Goal: Information Seeking & Learning: Find contact information

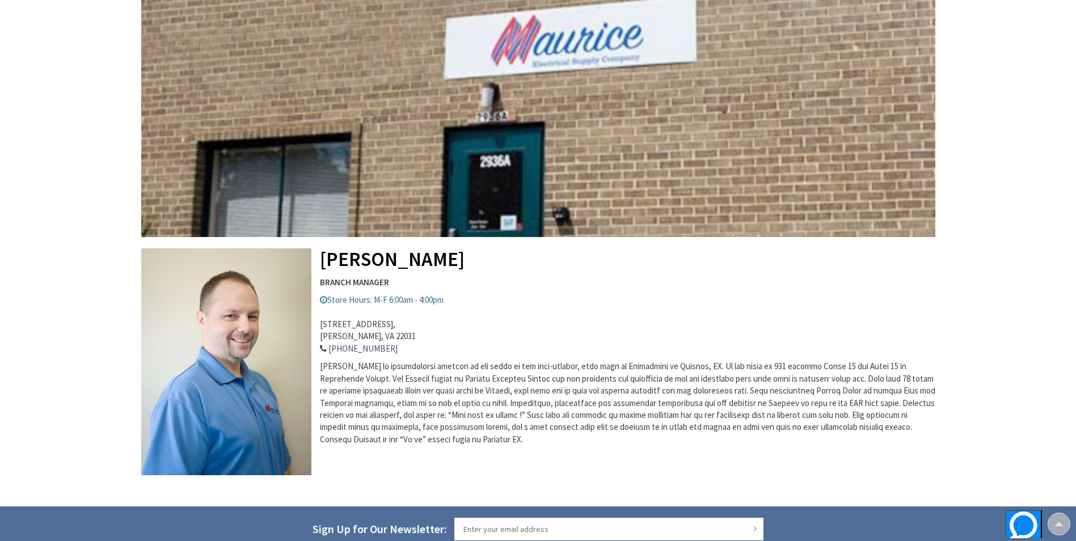
scroll to position [227, 0]
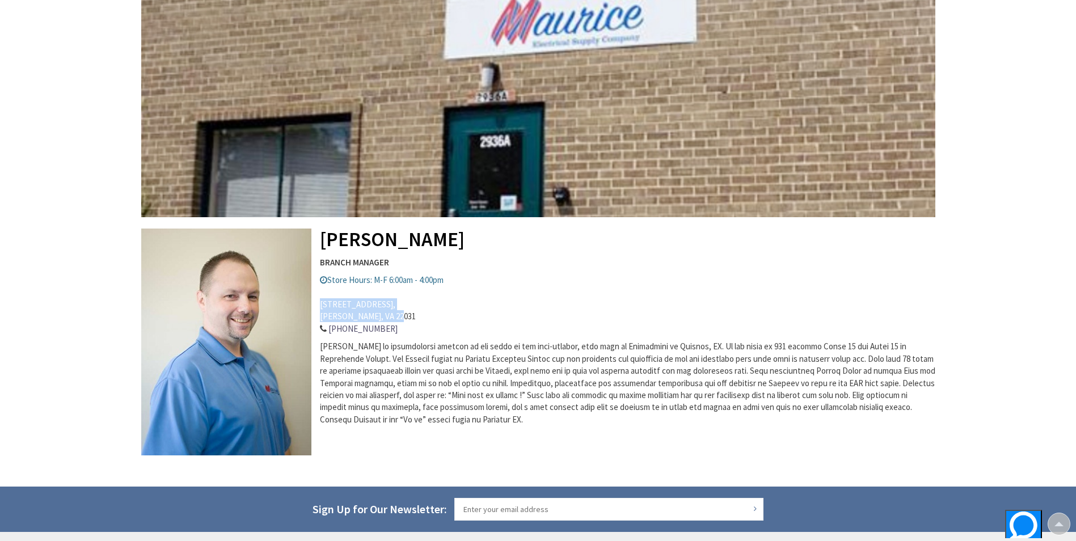
drag, startPoint x: 393, startPoint y: 316, endPoint x: 320, endPoint y: 303, distance: 73.7
click at [320, 303] on address "2936-A Prosperity Ave, Merrifield, VA 22031 703-208-7422" at bounding box center [538, 310] width 794 height 49
copy address "2936-A Prosperity Ave, Merrifield, VA 22031"
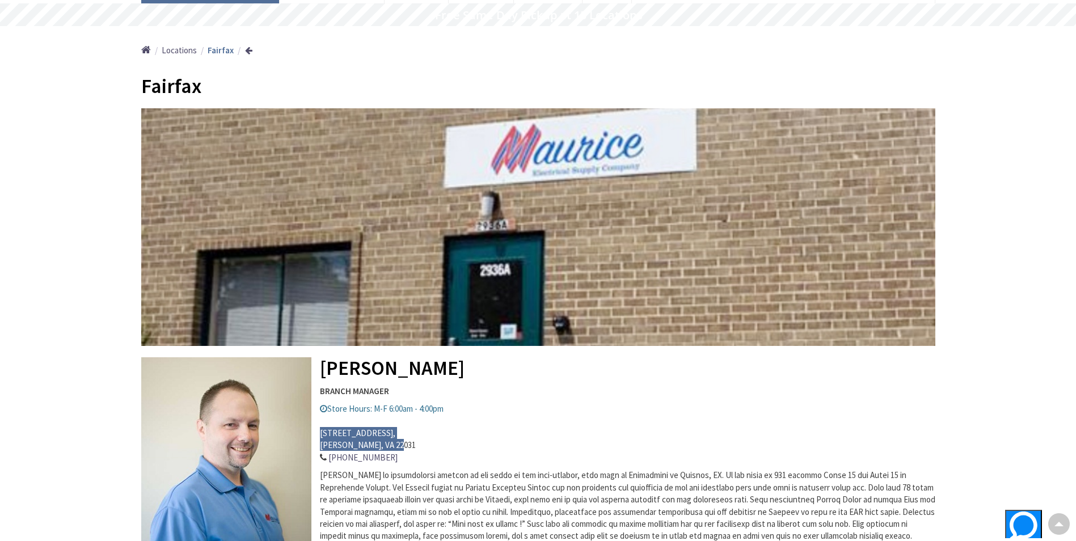
scroll to position [0, 0]
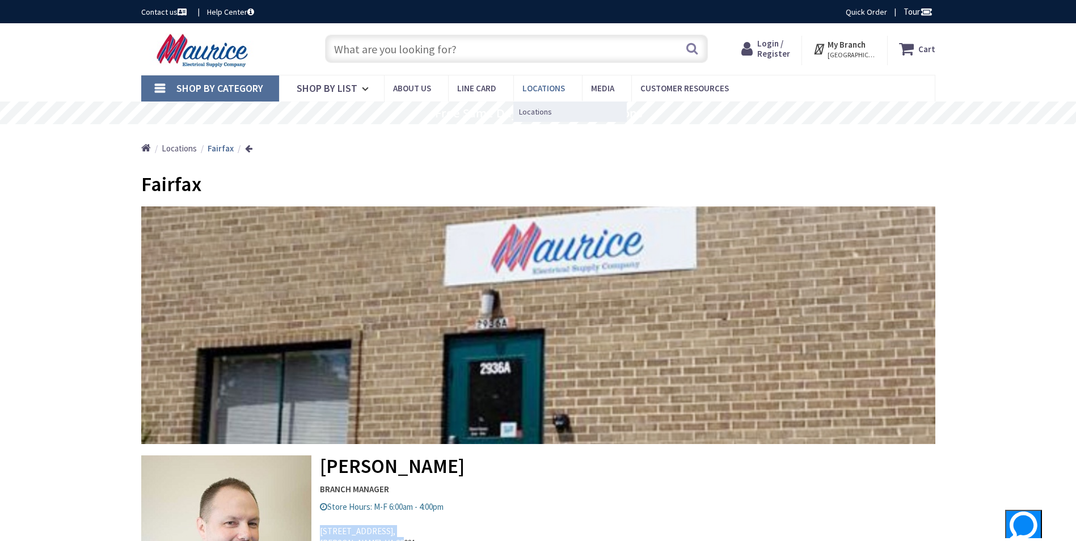
click at [538, 82] on link "Locations" at bounding box center [547, 88] width 69 height 26
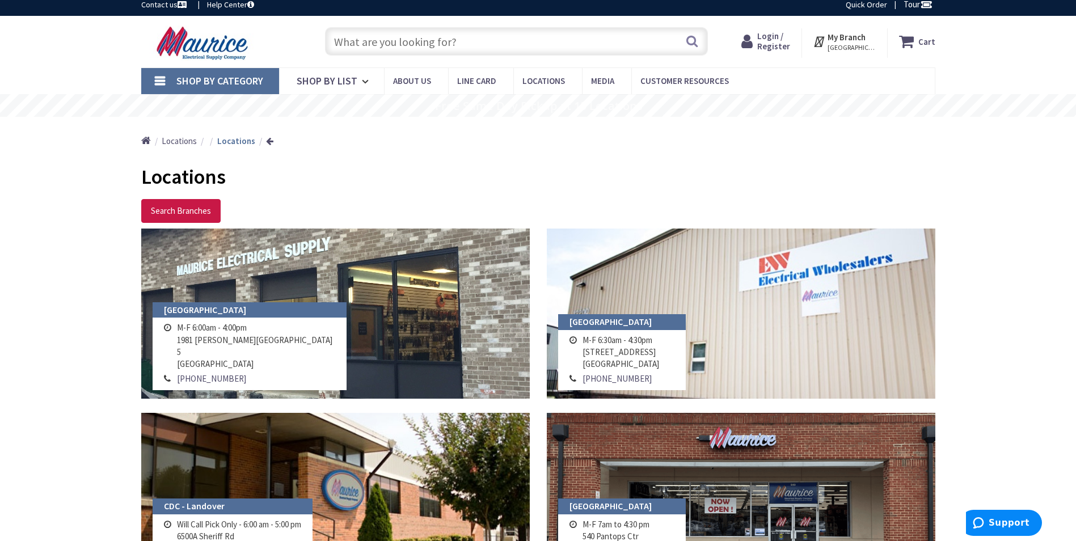
scroll to position [57, 0]
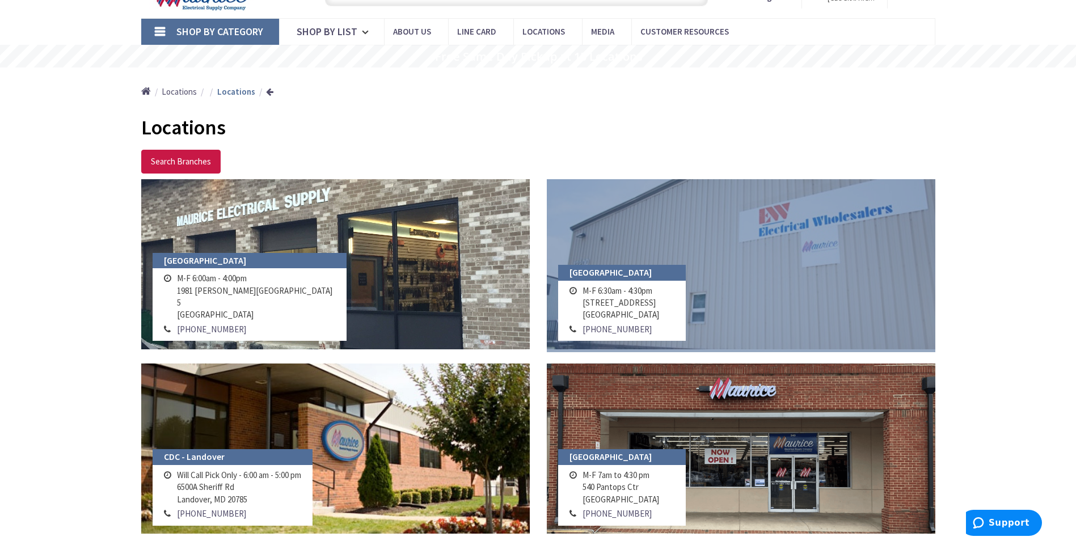
click at [733, 294] on link at bounding box center [741, 264] width 389 height 170
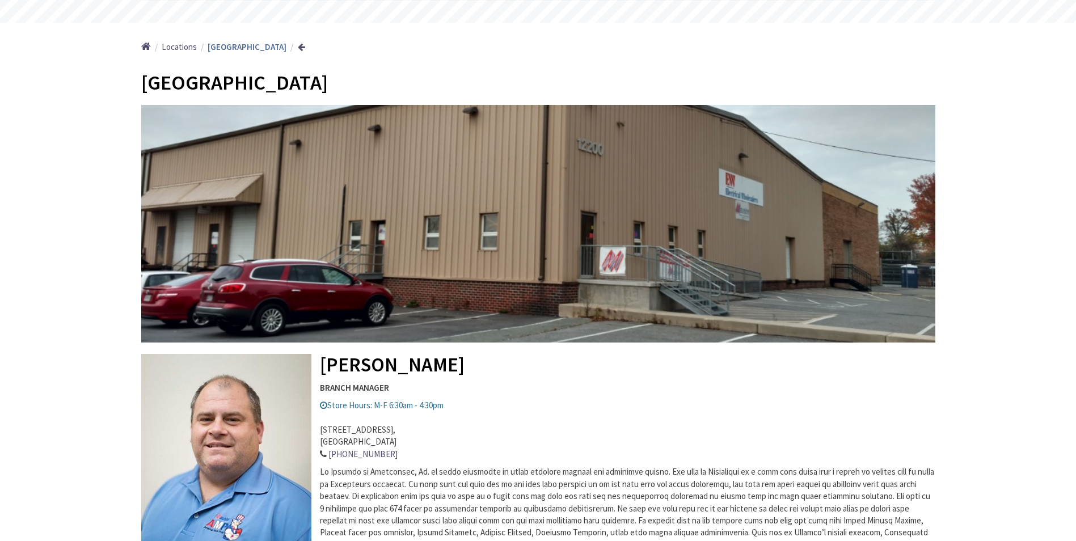
scroll to position [113, 0]
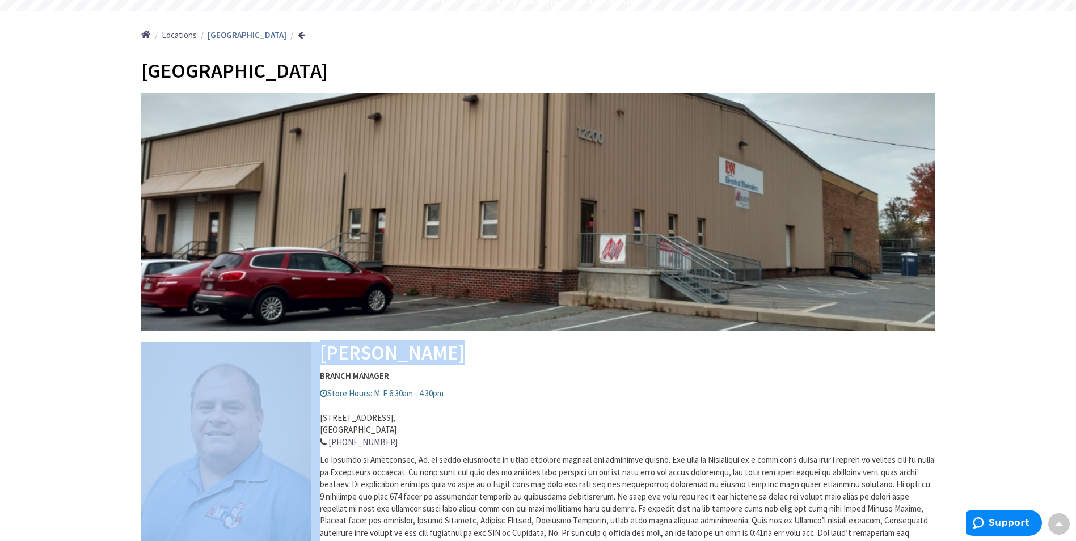
drag, startPoint x: 436, startPoint y: 350, endPoint x: 308, endPoint y: 352, distance: 127.6
click at [308, 352] on div "Scott Fowler BRANCH MANAGER Store Hours: M-F 6:30am - 4:30pm 12200 Old Baltimor…" at bounding box center [538, 322] width 794 height 458
copy div "Scott Fowler"
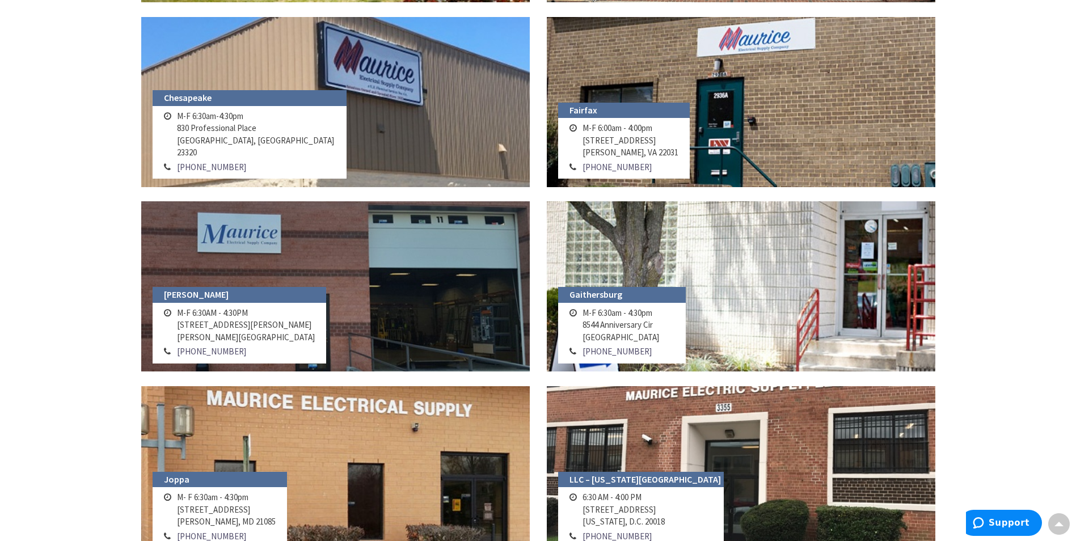
scroll to position [624, 0]
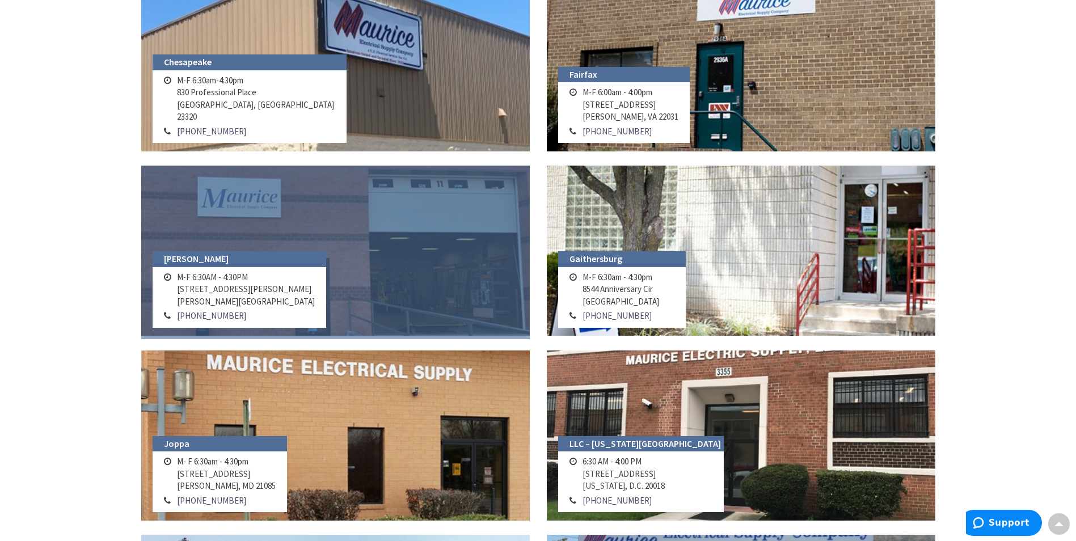
click at [354, 269] on link at bounding box center [335, 251] width 389 height 170
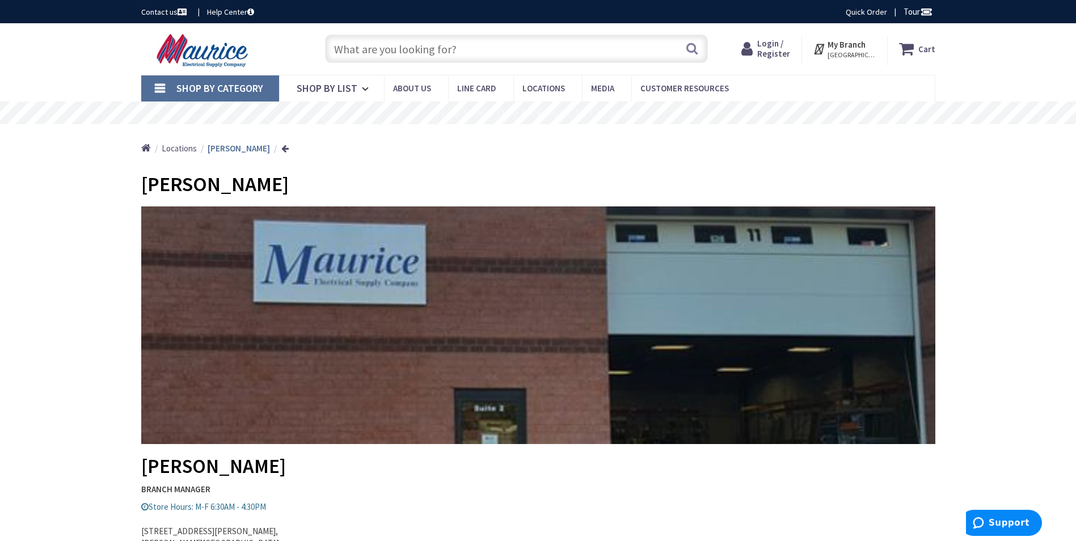
drag, startPoint x: 299, startPoint y: 463, endPoint x: 143, endPoint y: 464, distance: 156.6
click at [143, 464] on h2 "Justin Matthews" at bounding box center [538, 341] width 794 height 271
copy h2 "Justin Matthews"
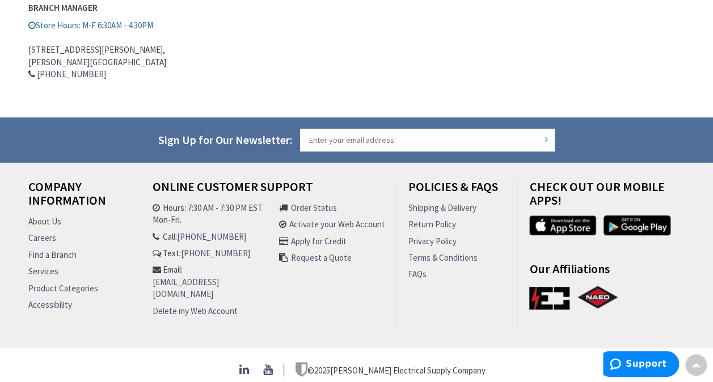
scroll to position [327, 0]
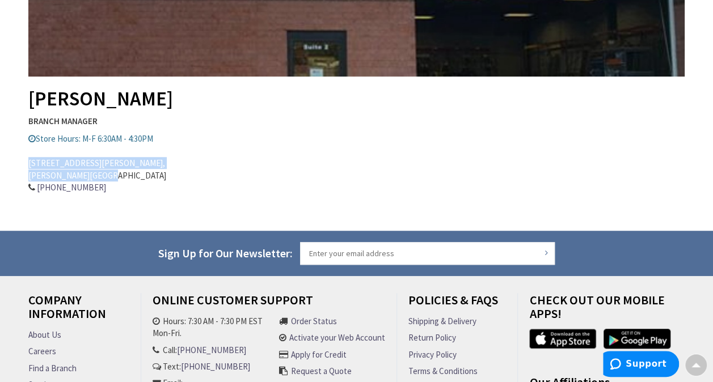
drag, startPoint x: 100, startPoint y: 172, endPoint x: 29, endPoint y: 161, distance: 71.3
click at [29, 161] on address "450 Sagner Ave, Suite 2, Frederick, MD 21701 301-682-3781" at bounding box center [356, 169] width 656 height 49
copy address "450 Sagner Ave, Suite 2, Frederick, MD 21701"
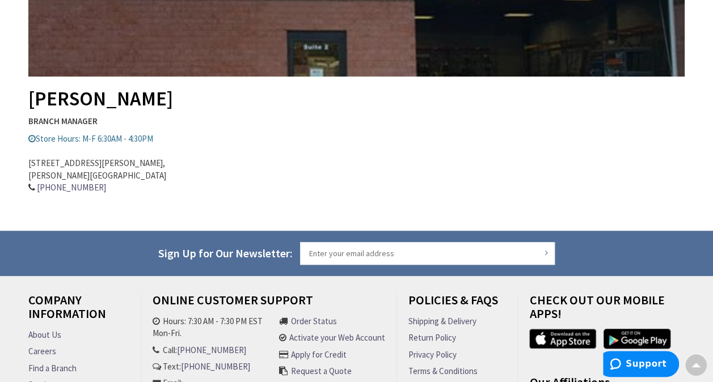
click at [142, 154] on address "450 Sagner Ave, Suite 2, Frederick, MD 21701 301-682-3781" at bounding box center [356, 169] width 656 height 49
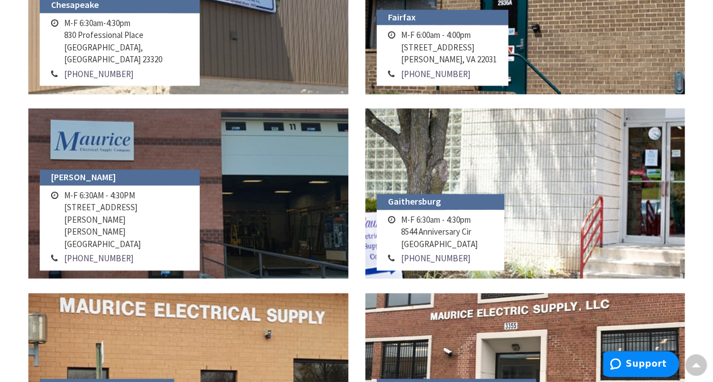
scroll to position [699, 0]
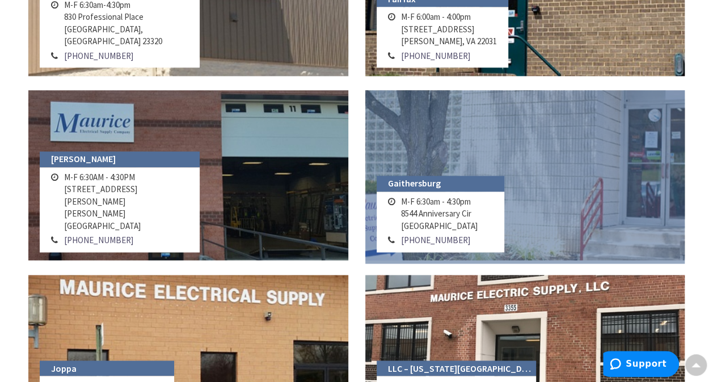
click at [541, 154] on link at bounding box center [525, 175] width 320 height 170
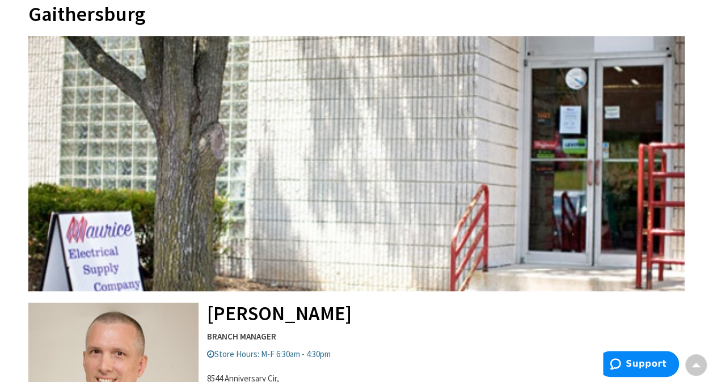
scroll to position [340, 0]
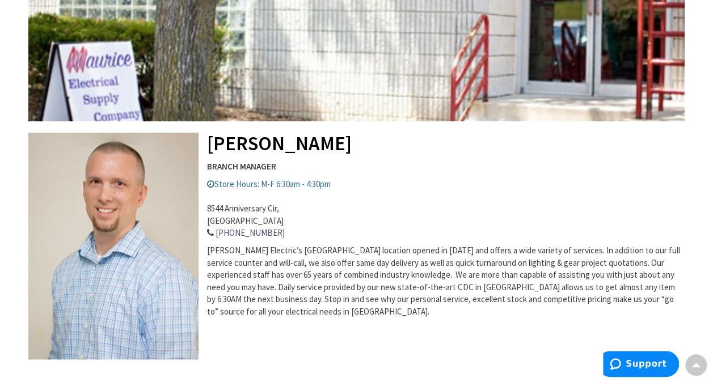
drag, startPoint x: 329, startPoint y: 143, endPoint x: 207, endPoint y: 151, distance: 122.2
click at [207, 151] on h2 "Eric Wershiner" at bounding box center [356, 10] width 656 height 289
copy h2 "Eric Wershiner"
drag, startPoint x: 298, startPoint y: 217, endPoint x: 208, endPoint y: 211, distance: 89.8
click at [208, 211] on address "8544 Anniversary Cir, Gaithersburg, MD 20877 301-216-2205" at bounding box center [356, 215] width 656 height 49
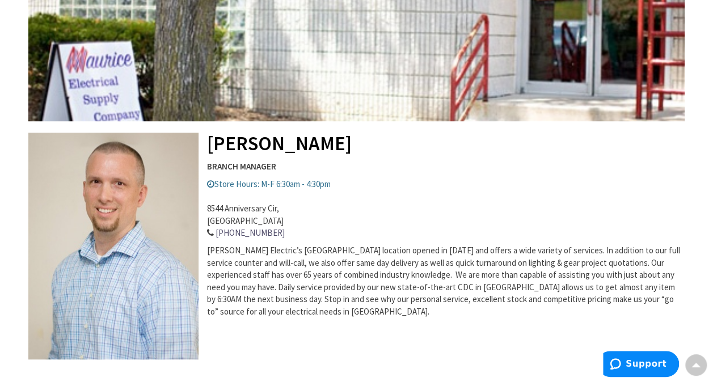
copy address "8544 Anniversary Cir, Gaithersburg, MD 20877"
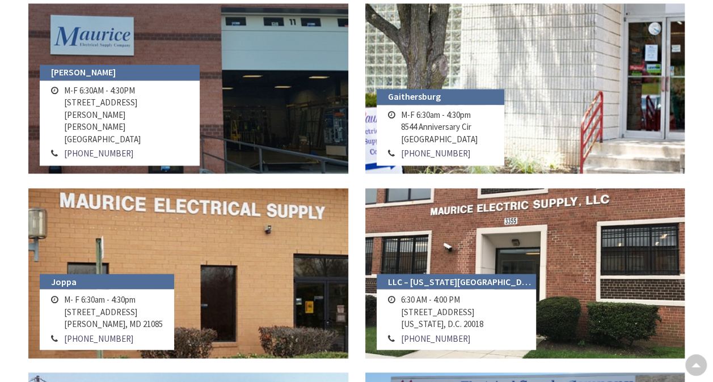
scroll to position [813, 0]
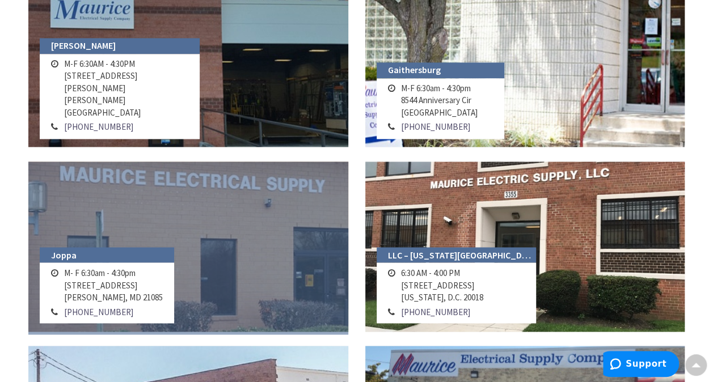
click at [253, 226] on link at bounding box center [188, 247] width 320 height 170
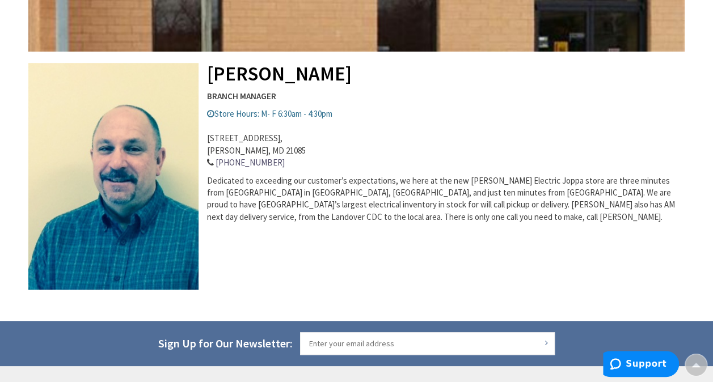
scroll to position [284, 0]
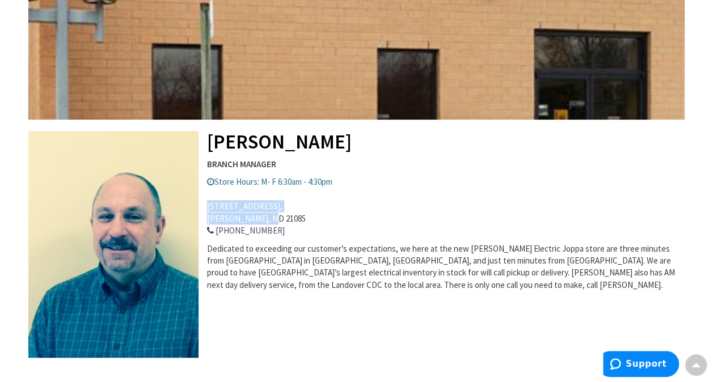
drag, startPoint x: 268, startPoint y: 216, endPoint x: 207, endPoint y: 206, distance: 62.0
click at [207, 206] on address "1809 Fashion Court, Ste 104, Joppa, MD 21085 410-671-6924" at bounding box center [356, 212] width 656 height 49
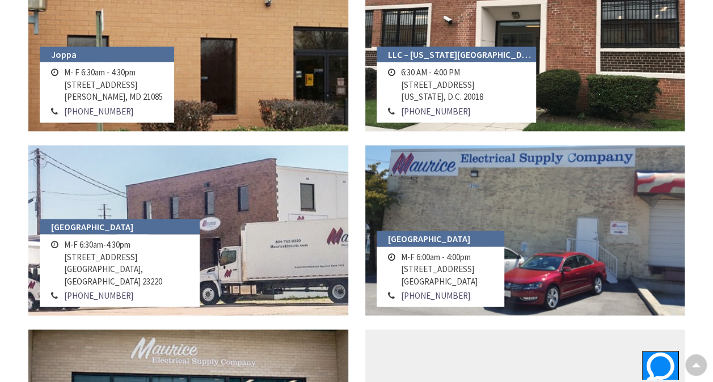
scroll to position [1031, 0]
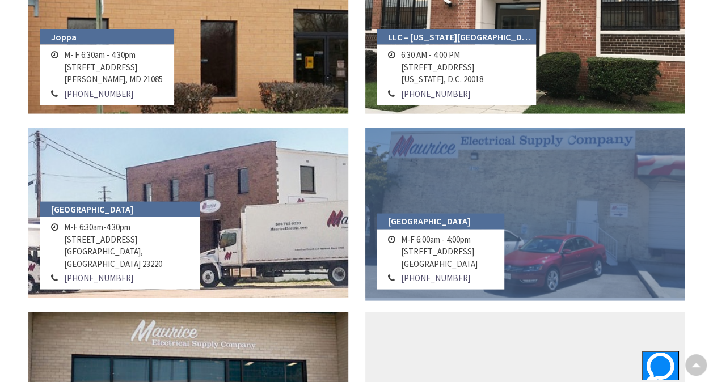
click at [508, 177] on link at bounding box center [525, 213] width 320 height 170
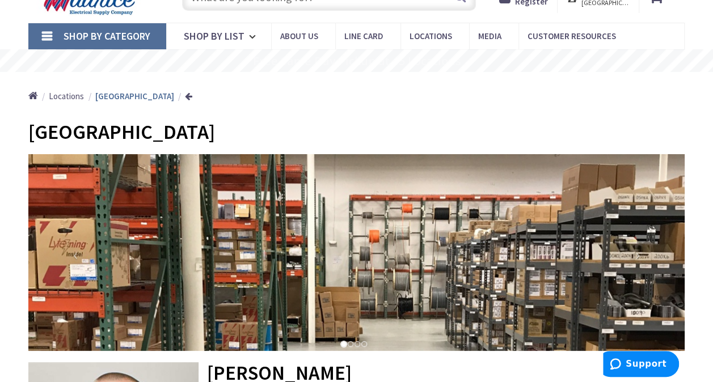
scroll to position [227, 0]
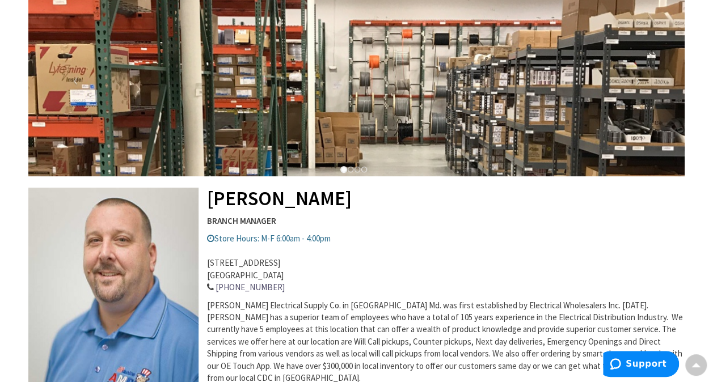
drag, startPoint x: 328, startPoint y: 197, endPoint x: 210, endPoint y: 199, distance: 118.0
click at [210, 199] on h2 "[PERSON_NAME]" at bounding box center [356, 95] width 656 height 230
copy h2 "[PERSON_NAME]"
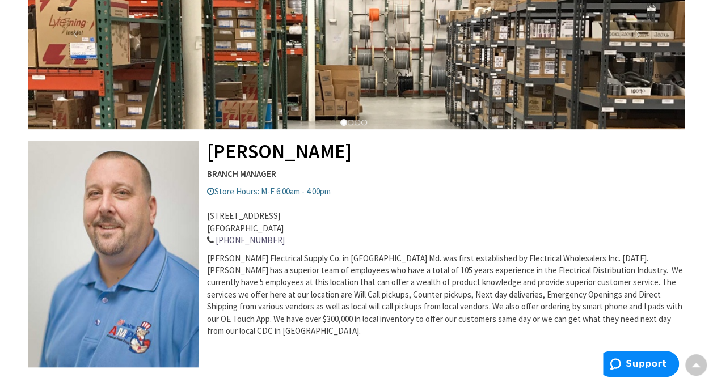
scroll to position [272, 0]
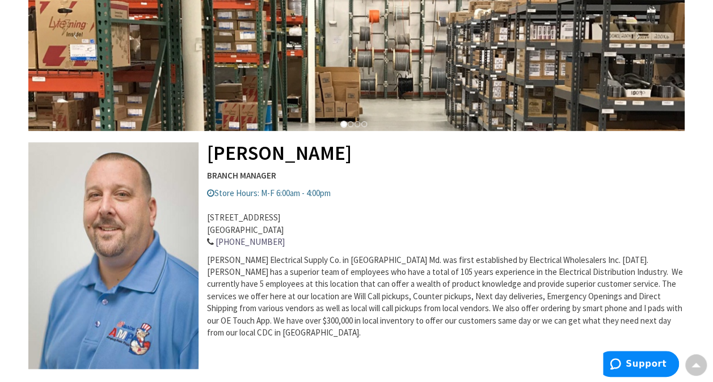
drag, startPoint x: 283, startPoint y: 228, endPoint x: 207, endPoint y: 222, distance: 76.2
click at [207, 222] on address "12150 Parklawn Dr, Rockville, MD 20852 301-816-1990" at bounding box center [356, 224] width 656 height 49
copy address "12150 Parklawn Dr, Rockville, MD 20852"
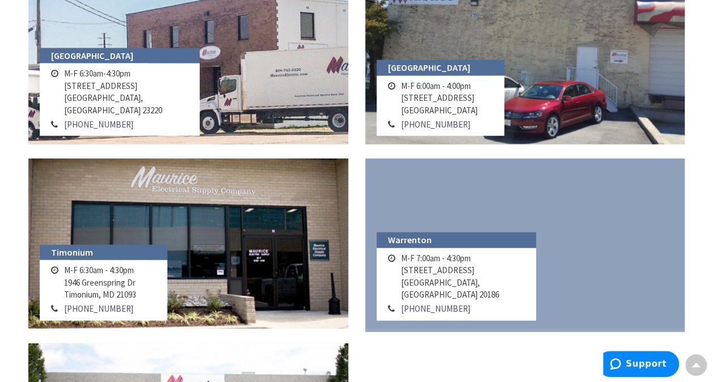
scroll to position [1201, 0]
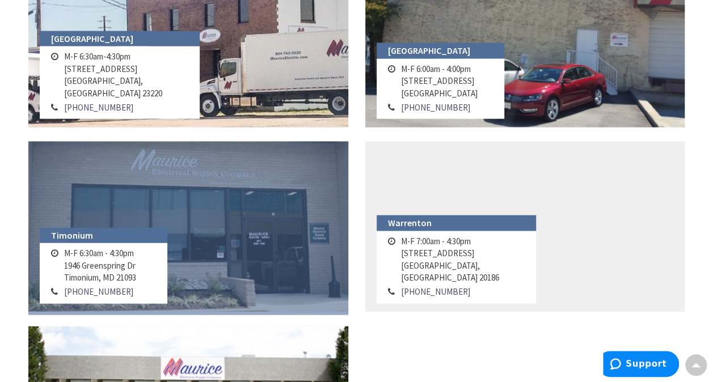
click at [264, 213] on link at bounding box center [188, 227] width 320 height 170
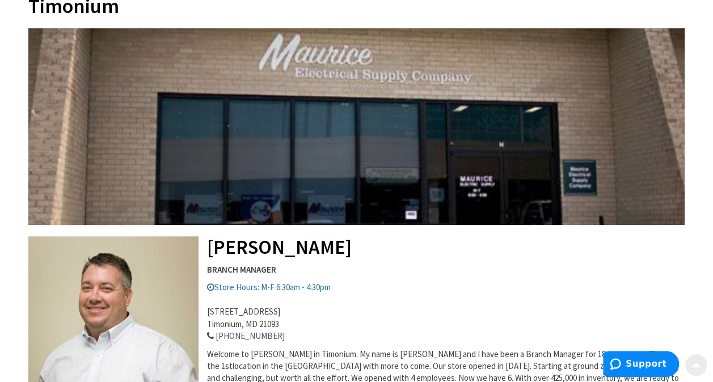
scroll to position [284, 0]
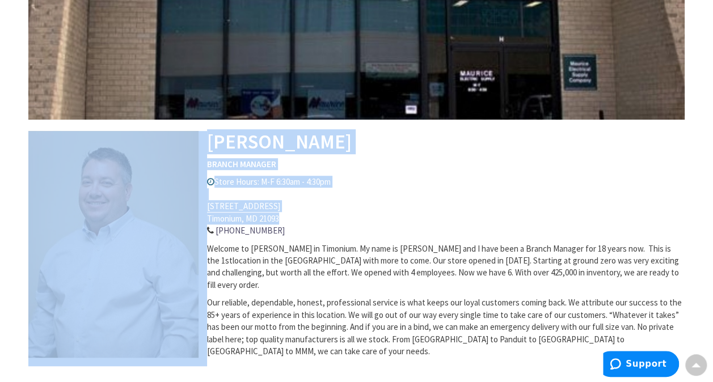
drag, startPoint x: 286, startPoint y: 216, endPoint x: 206, endPoint y: 208, distance: 79.8
click at [206, 208] on div "Shawn Abey BRANCH MANAGER Store Hours: M-F 6:30am - 4:30pm 1946 Greenspring Dr,…" at bounding box center [356, 140] width 656 height 434
copy div "Shawn Abey BRANCH MANAGER Store Hours: M-F 6:30am - 4:30pm 1946 Greenspring Dr,…"
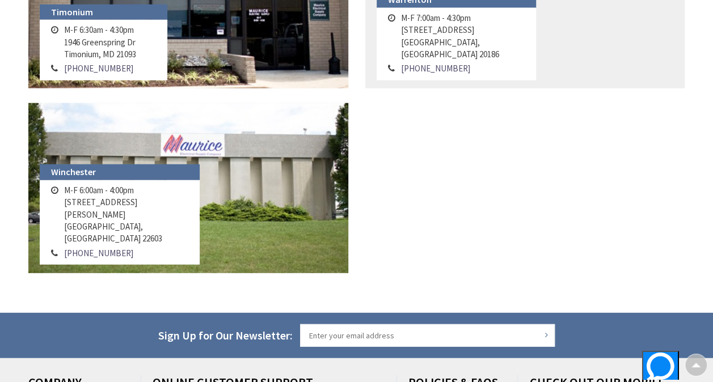
scroll to position [1428, 0]
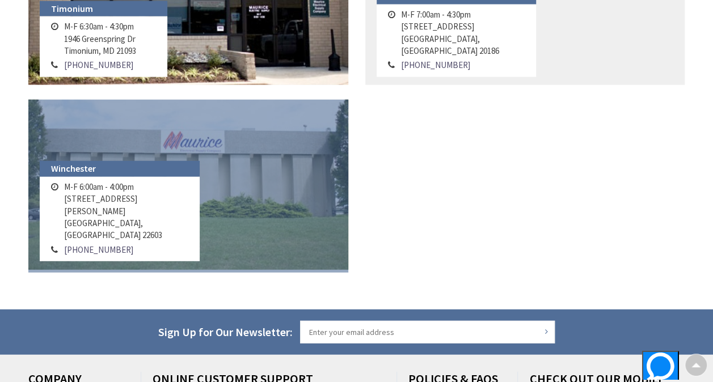
click at [266, 167] on link at bounding box center [188, 185] width 320 height 170
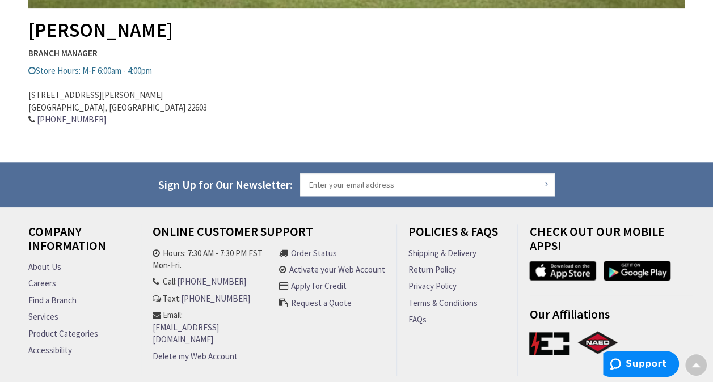
scroll to position [397, 0]
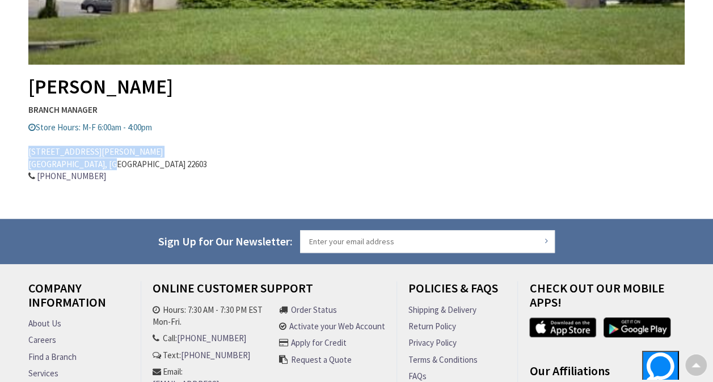
drag, startPoint x: 106, startPoint y: 164, endPoint x: 28, endPoint y: 153, distance: 78.0
click at [28, 153] on address "323 Brooke Rd, Winchester, VA 22603 540-665-5191" at bounding box center [356, 158] width 656 height 49
copy address "323 Brooke Rd, Winchester, VA 22603"
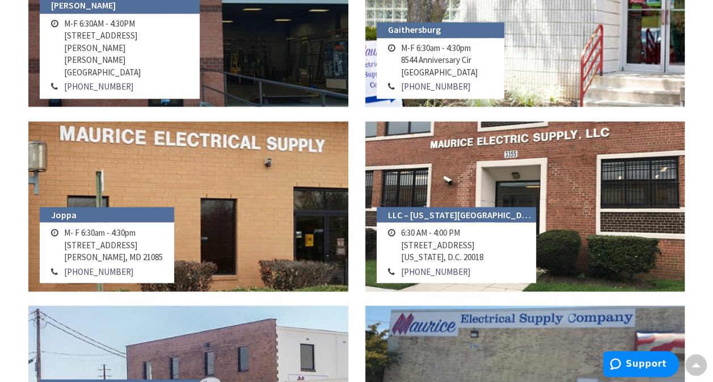
scroll to position [853, 0]
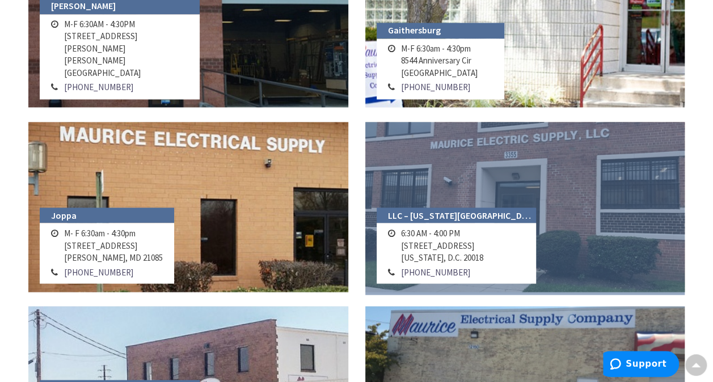
click at [528, 178] on link at bounding box center [525, 207] width 320 height 170
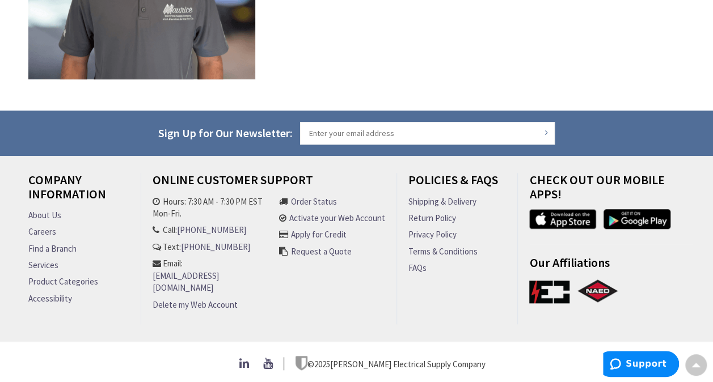
scroll to position [327, 0]
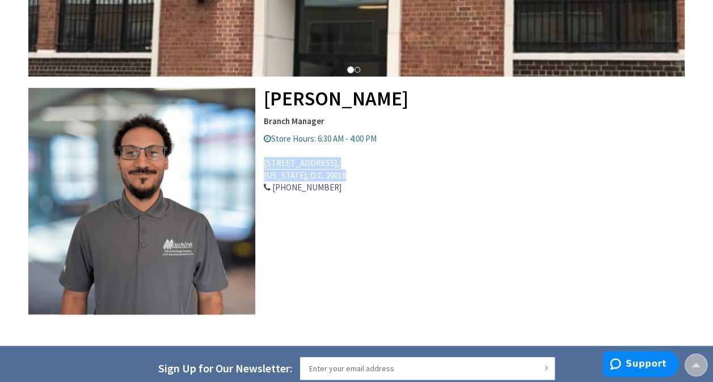
drag, startPoint x: 264, startPoint y: 162, endPoint x: 349, endPoint y: 172, distance: 85.7
click at [349, 172] on address "3355 V Street NE, Washington, D.C. 20018 202-675-9400" at bounding box center [356, 169] width 656 height 49
copy address "3355 V Street NE, Washington, D.C. 20018"
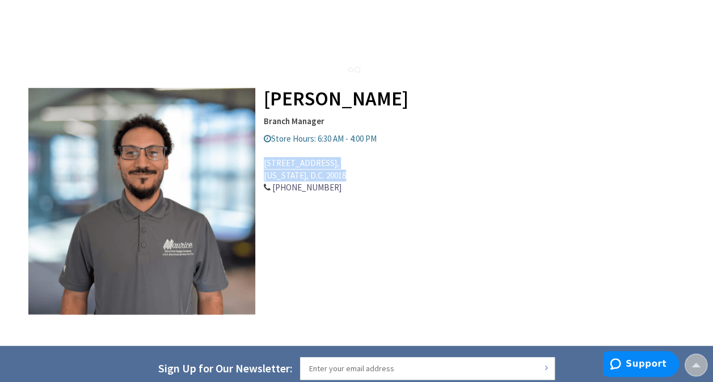
scroll to position [386, 0]
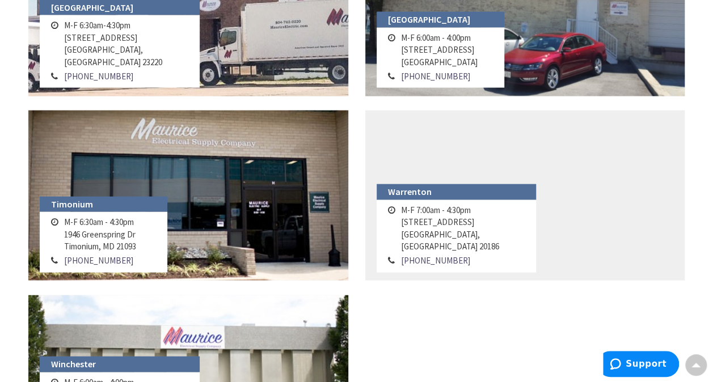
scroll to position [1241, 0]
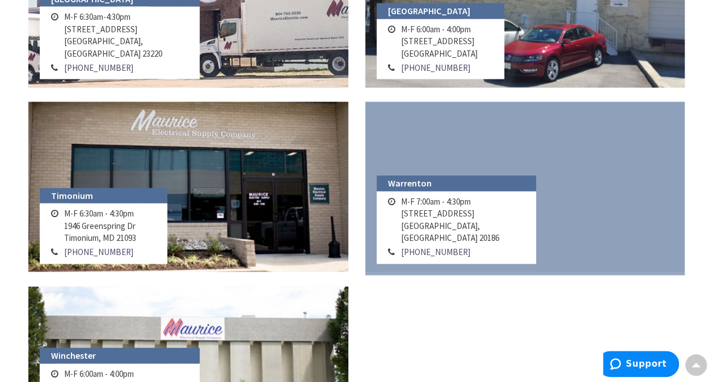
click at [454, 166] on link at bounding box center [525, 187] width 320 height 170
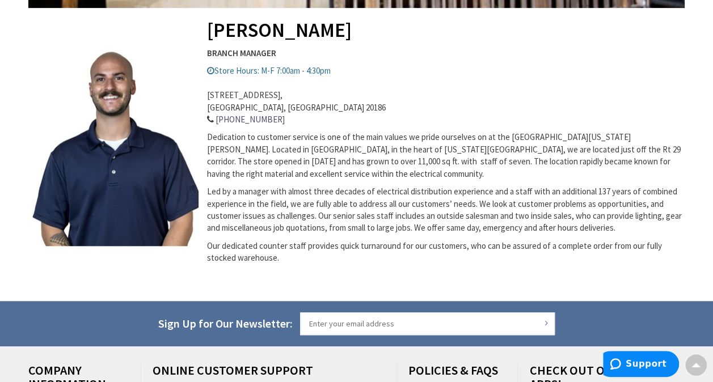
scroll to position [397, 0]
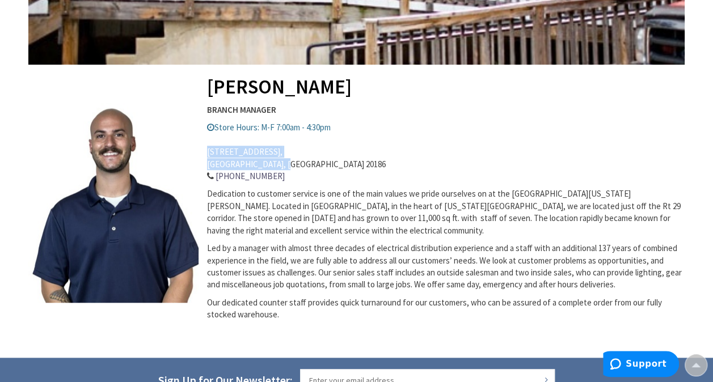
drag, startPoint x: 208, startPoint y: 151, endPoint x: 285, endPoint y: 163, distance: 77.4
click at [285, 163] on address "[STREET_ADDRESS] 540-349-9777" at bounding box center [356, 158] width 656 height 49
